Goal: Transaction & Acquisition: Purchase product/service

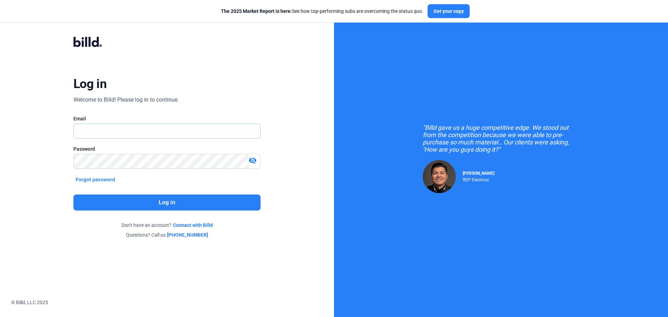
type input "[PERSON_NAME][EMAIL_ADDRESS][DOMAIN_NAME]"
click at [170, 200] on button "Log in" at bounding box center [166, 202] width 187 height 16
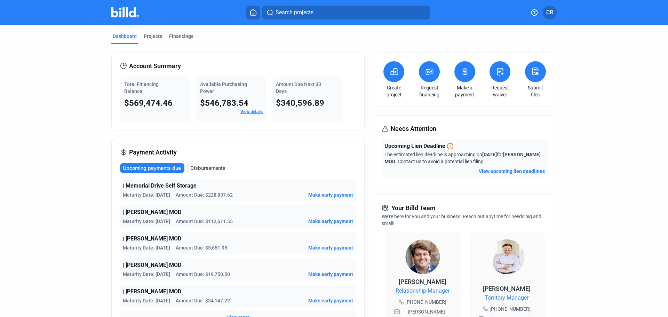
click at [425, 71] on icon at bounding box center [429, 71] width 9 height 8
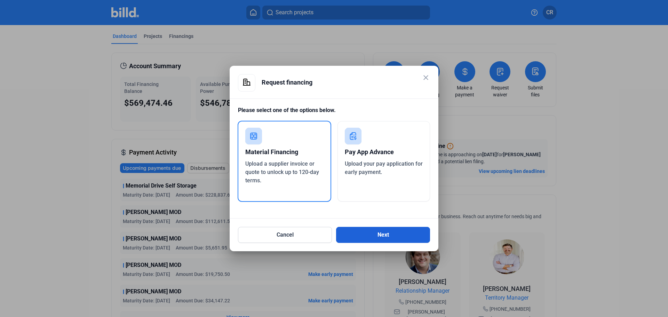
click at [356, 238] on button "Next" at bounding box center [383, 235] width 94 height 16
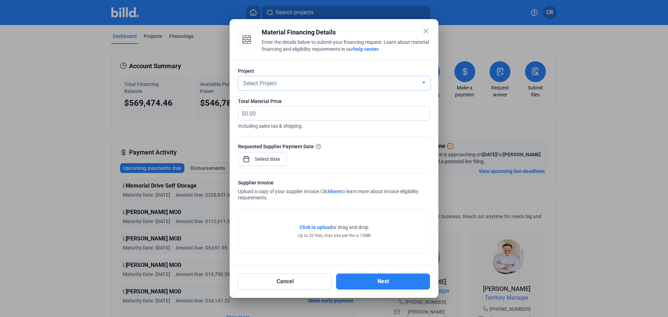
click at [353, 82] on div "Select Project" at bounding box center [331, 83] width 179 height 10
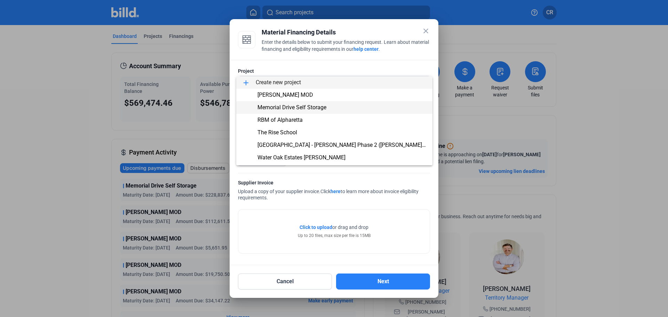
click at [315, 106] on span "Memorial Drive Self Storage" at bounding box center [291, 107] width 69 height 7
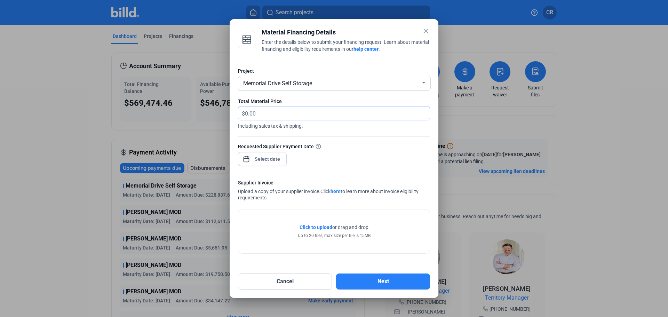
click at [323, 116] on input "text" at bounding box center [337, 113] width 185 height 14
type input "2,416.64"
click at [259, 163] on div "close Material Financing Details Enter the details below to submit your financi…" at bounding box center [334, 158] width 668 height 317
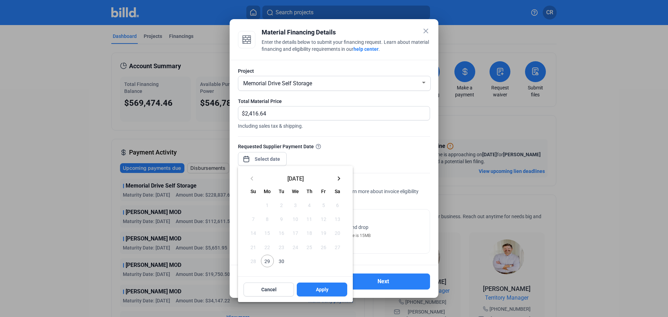
click at [283, 265] on span "30" at bounding box center [281, 260] width 13 height 13
click at [330, 288] on button "Apply" at bounding box center [322, 289] width 50 height 14
type input "[DATE]"
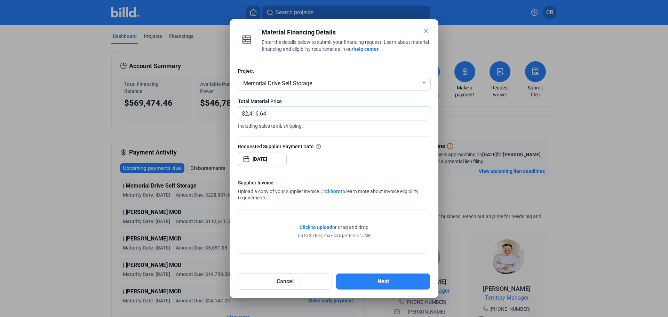
click at [345, 115] on input "2,416.64" at bounding box center [333, 113] width 177 height 14
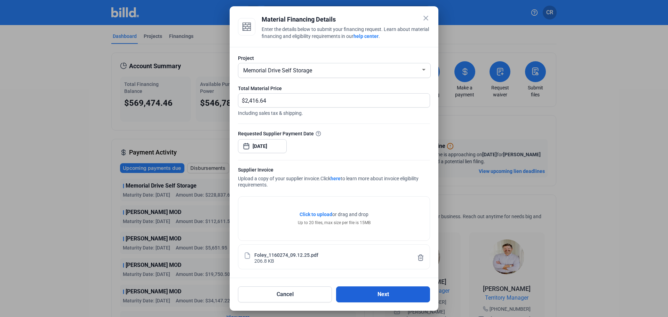
click at [366, 291] on button "Next" at bounding box center [383, 294] width 94 height 16
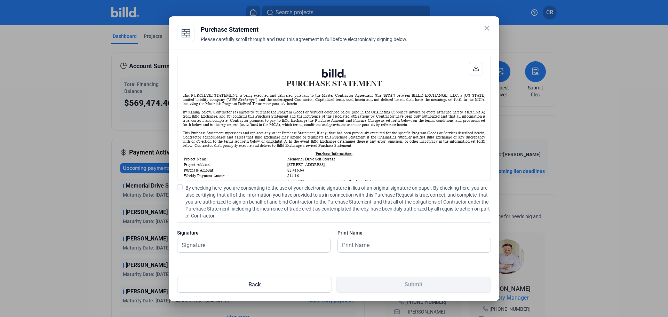
scroll to position [0, 0]
click at [179, 188] on span at bounding box center [180, 187] width 6 height 6
click at [0, 0] on input "By checking here, you are consenting to the use of your electronic signature in…" at bounding box center [0, 0] width 0 height 0
click at [233, 245] on input "text" at bounding box center [253, 245] width 153 height 14
type input "[PERSON_NAME]"
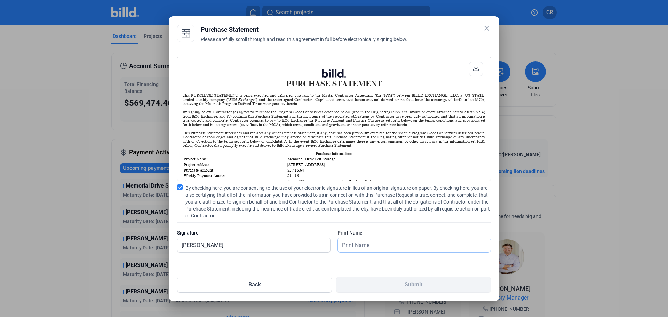
click at [399, 248] on input "text" at bounding box center [410, 245] width 145 height 14
type input "[PERSON_NAME]"
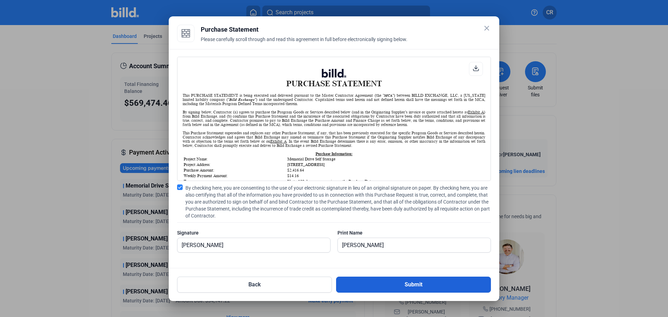
click at [401, 281] on button "Submit" at bounding box center [413, 284] width 155 height 16
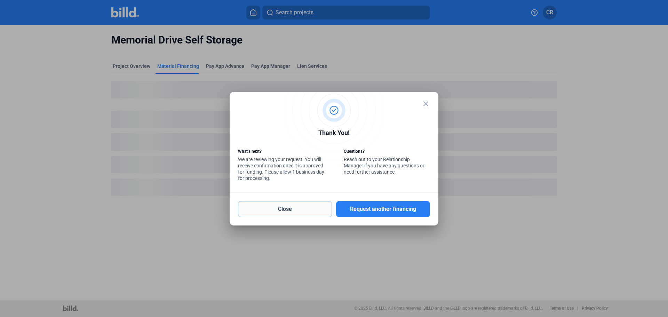
click at [290, 207] on button "Close" at bounding box center [285, 209] width 94 height 16
